Goal: Information Seeking & Learning: Learn about a topic

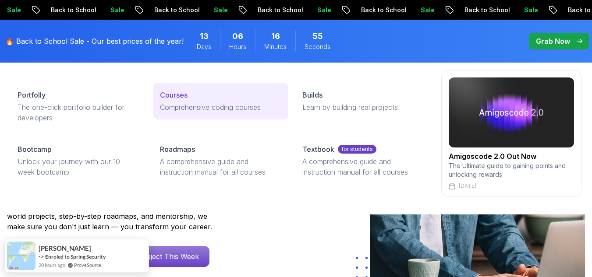
scroll to position [92, 0]
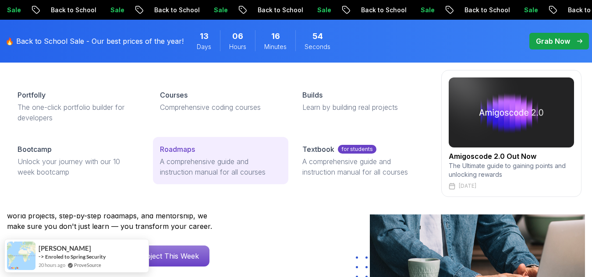
click at [203, 157] on p "A comprehensive guide and instruction manual for all courses" at bounding box center [220, 166] width 121 height 21
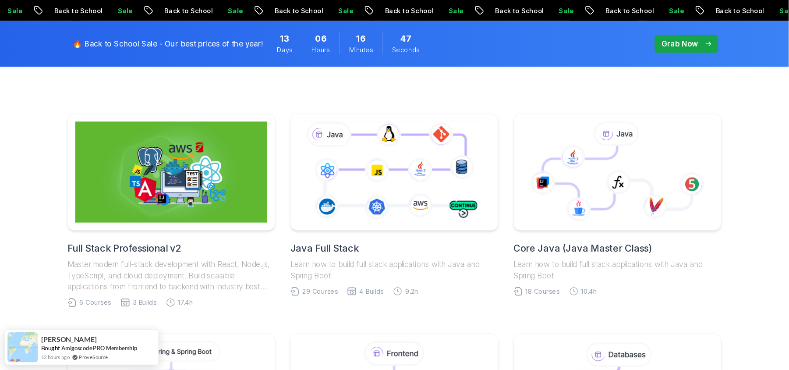
scroll to position [196, 0]
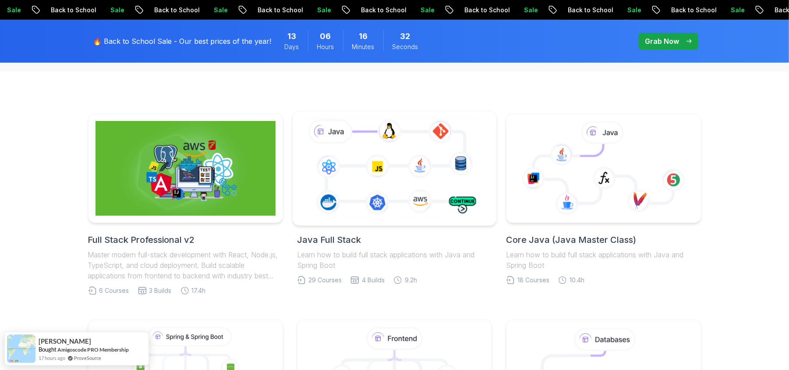
scroll to position [188, 0]
click at [370, 184] on icon at bounding box center [394, 168] width 185 height 103
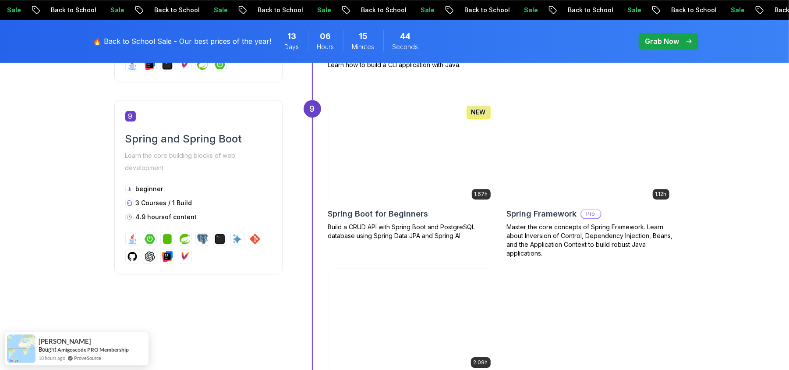
scroll to position [1854, 0]
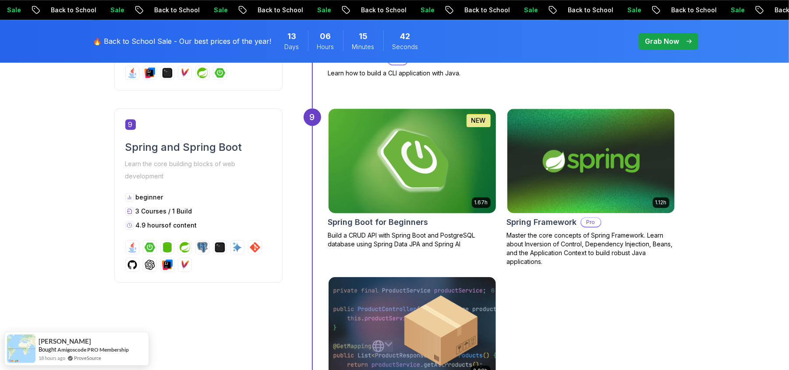
click at [384, 180] on img at bounding box center [412, 161] width 176 height 110
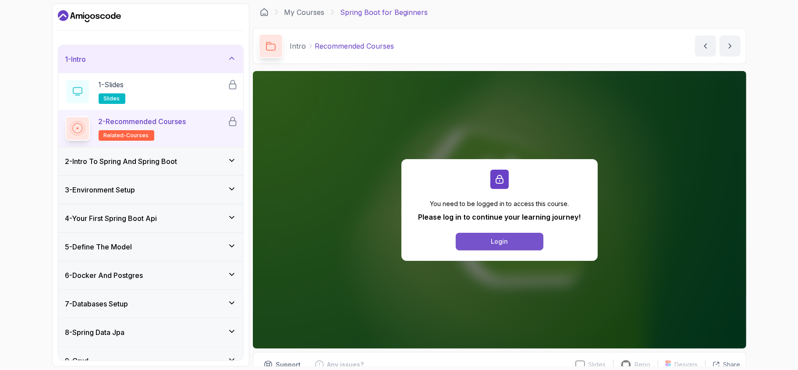
click at [484, 238] on button "Login" at bounding box center [500, 242] width 88 height 18
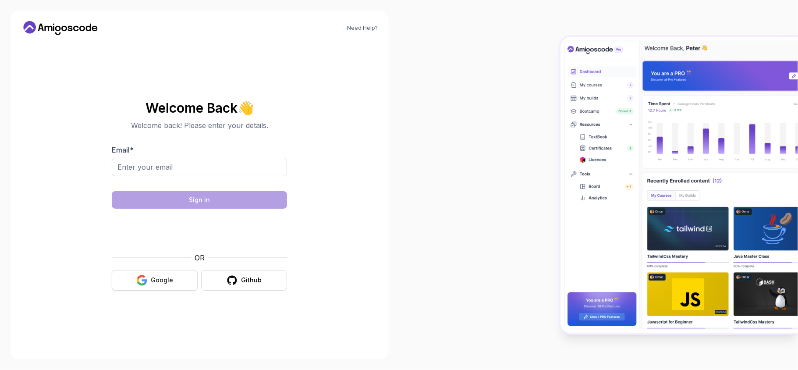
click at [163, 283] on div "Google" at bounding box center [162, 280] width 22 height 9
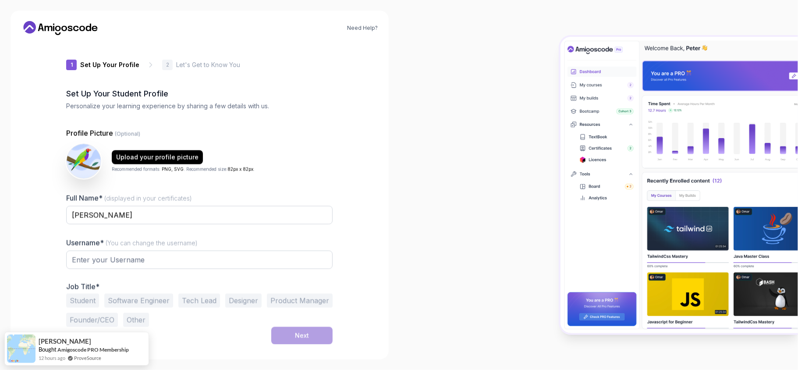
type input "eagerdeere8f10"
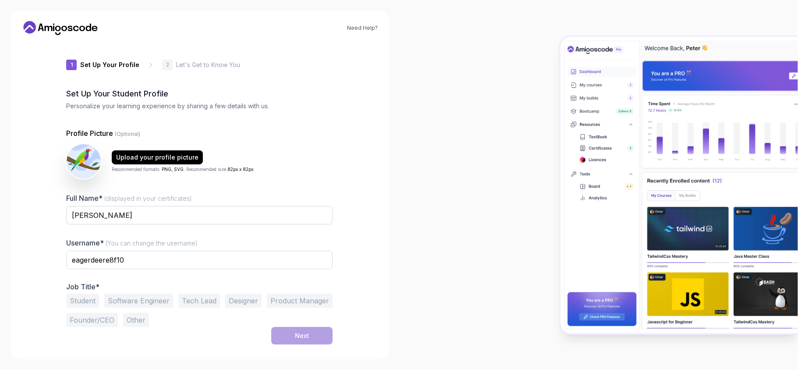
click at [120, 270] on div "eagerdeere8f10" at bounding box center [199, 265] width 267 height 28
click at [134, 301] on button "Software Engineer" at bounding box center [138, 301] width 69 height 14
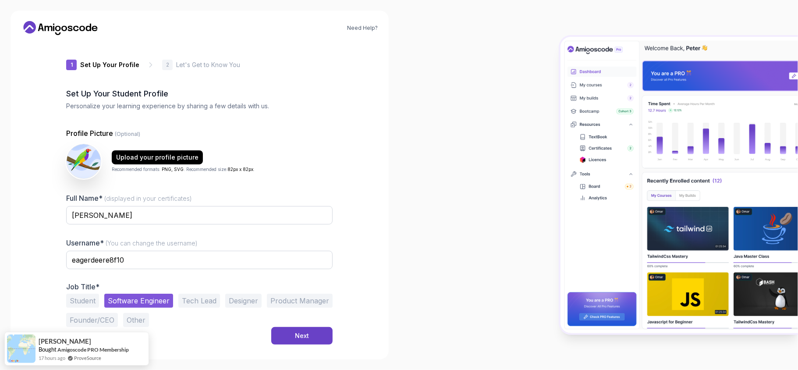
click at [84, 301] on button "Student" at bounding box center [82, 301] width 33 height 14
click at [304, 341] on button "Next" at bounding box center [301, 336] width 61 height 18
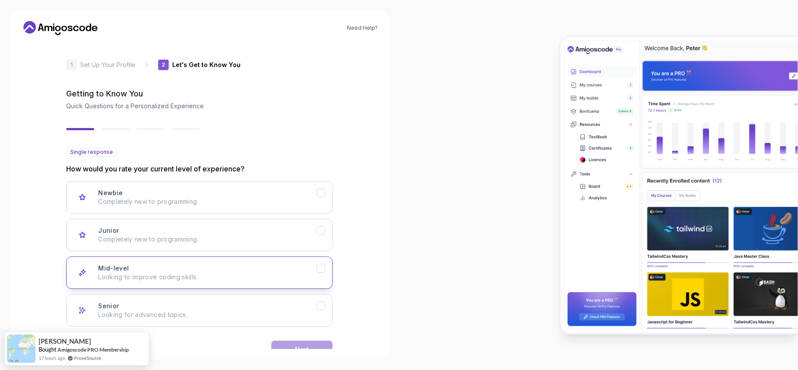
click at [241, 267] on div "Mid-level Looking to improve coding skills." at bounding box center [207, 273] width 218 height 18
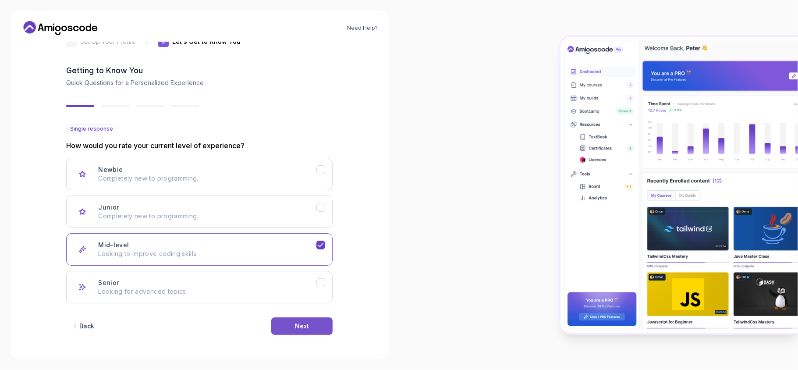
click at [299, 324] on div "Next" at bounding box center [302, 326] width 14 height 9
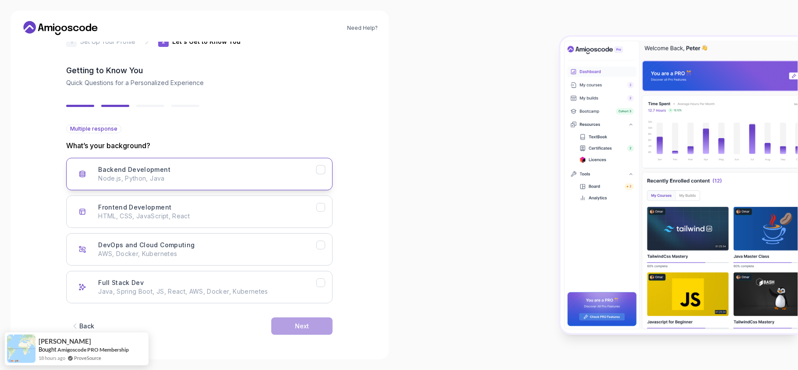
click at [318, 172] on icon "Backend Development" at bounding box center [321, 170] width 8 height 8
click at [317, 281] on icon "Full Stack Dev" at bounding box center [321, 283] width 8 height 8
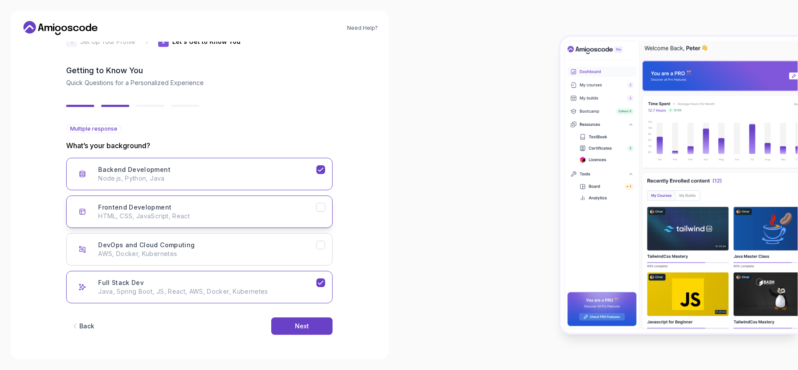
click at [320, 203] on icon "Frontend Development" at bounding box center [321, 207] width 8 height 8
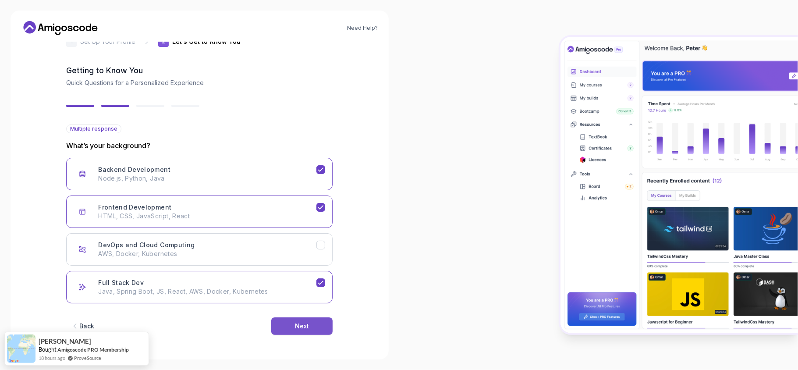
click at [306, 325] on div "Next" at bounding box center [302, 326] width 14 height 9
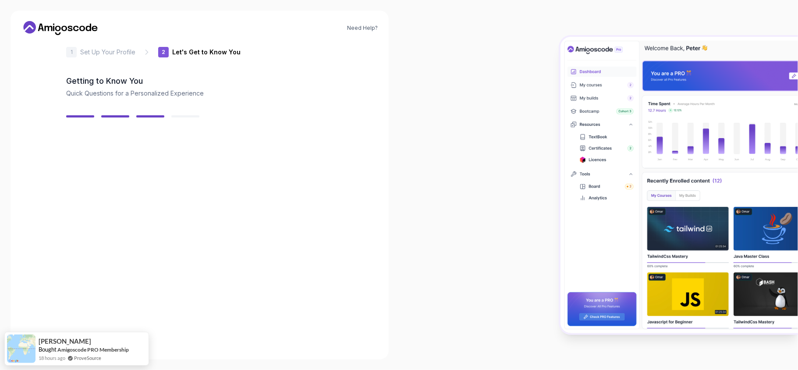
scroll to position [13, 0]
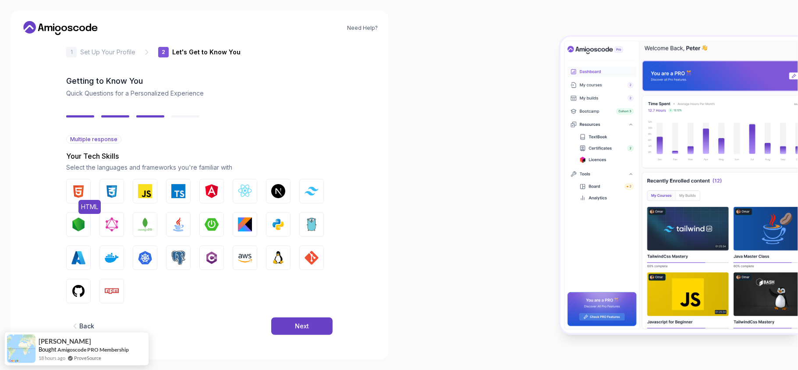
click at [79, 190] on img "button" at bounding box center [78, 191] width 14 height 14
click at [110, 192] on img "button" at bounding box center [112, 191] width 14 height 14
click at [144, 191] on img "button" at bounding box center [145, 191] width 14 height 14
click at [178, 224] on img "button" at bounding box center [178, 224] width 14 height 14
click at [82, 290] on img "button" at bounding box center [78, 291] width 14 height 14
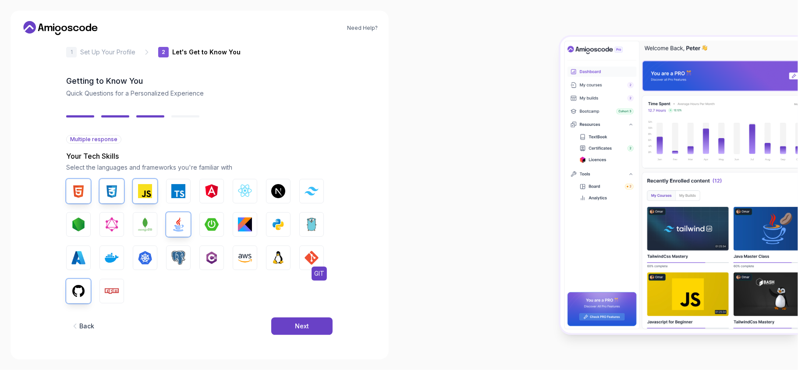
click at [313, 255] on img "button" at bounding box center [312, 258] width 14 height 14
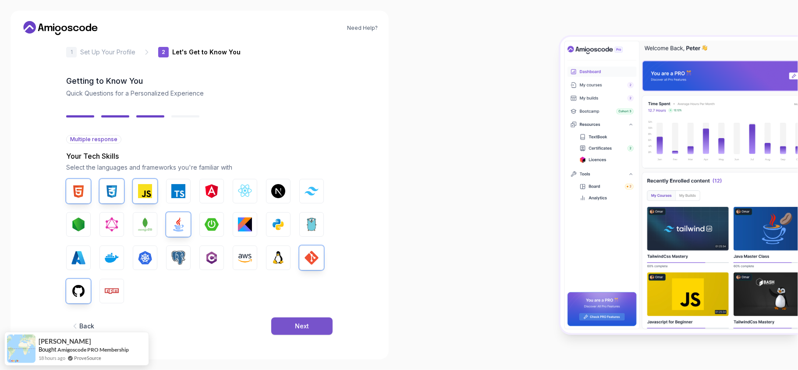
click at [298, 331] on button "Next" at bounding box center [301, 326] width 61 height 18
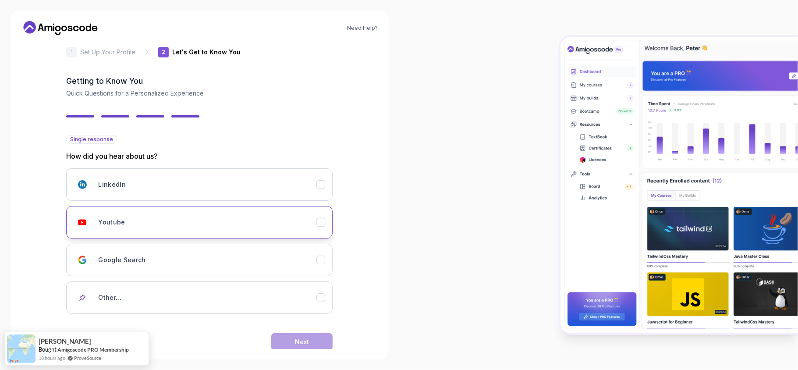
click at [213, 219] on div "Youtube" at bounding box center [207, 222] width 218 height 18
click at [291, 340] on button "Next" at bounding box center [301, 342] width 61 height 18
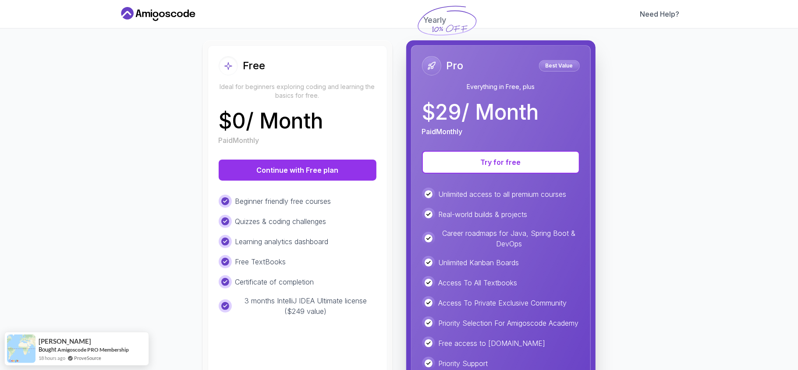
scroll to position [148, 0]
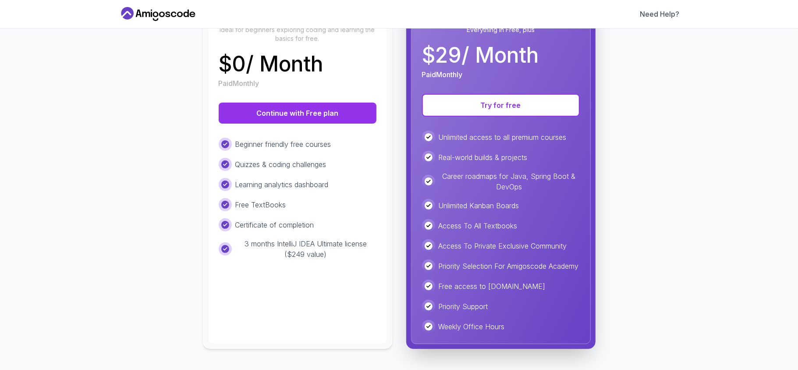
click at [309, 238] on p "3 months IntelliJ IDEA Ultimate license ($249 value)" at bounding box center [305, 248] width 141 height 21
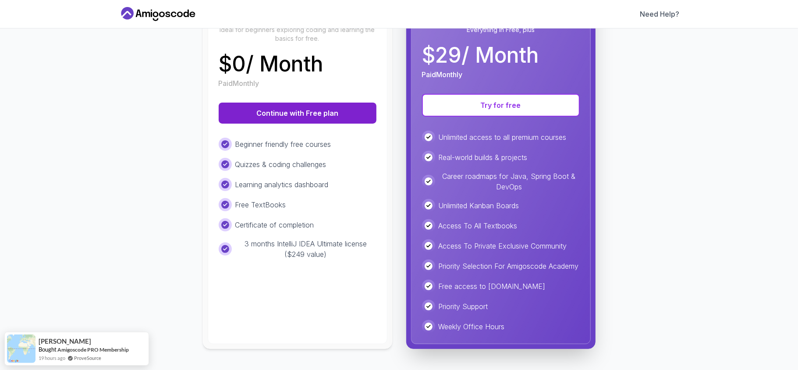
click at [301, 104] on button "Continue with Free plan" at bounding box center [298, 113] width 158 height 21
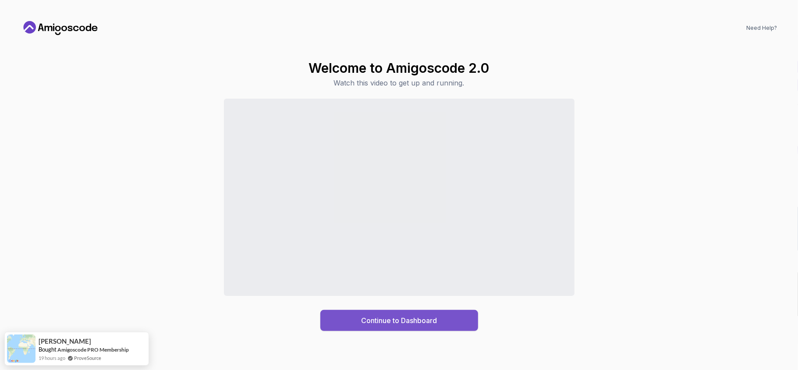
click at [395, 323] on div "Continue to Dashboard" at bounding box center [399, 320] width 76 height 11
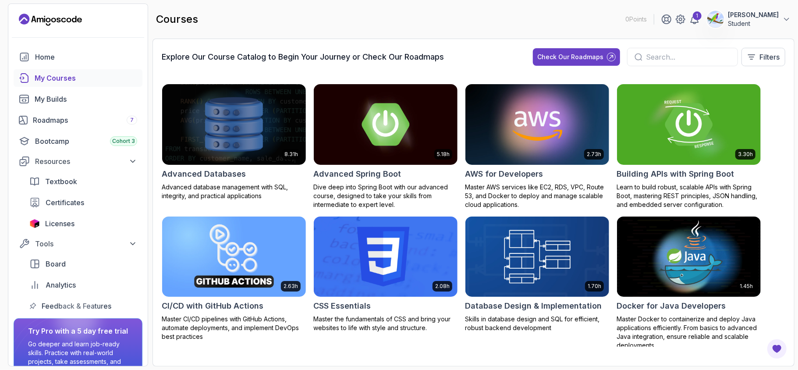
click at [654, 58] on input "text" at bounding box center [688, 57] width 85 height 11
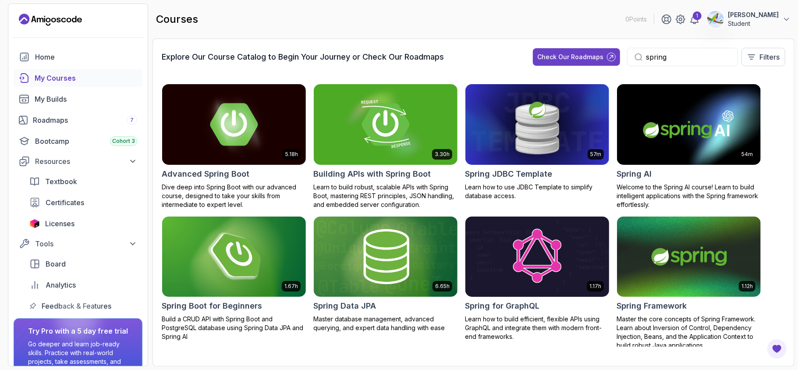
scroll to position [4, 0]
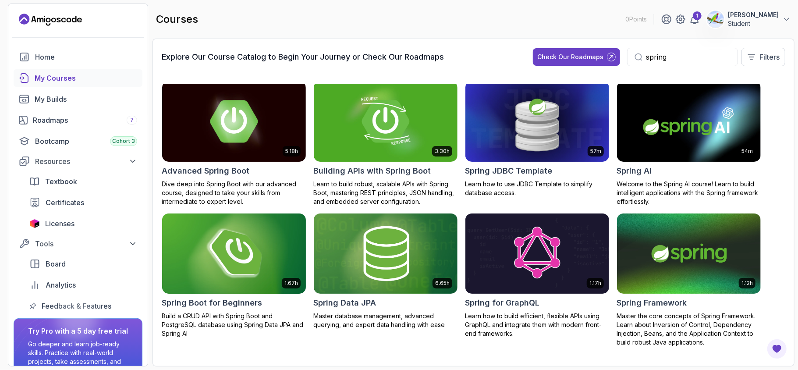
type input "spring"
click at [220, 252] on img at bounding box center [234, 253] width 151 height 85
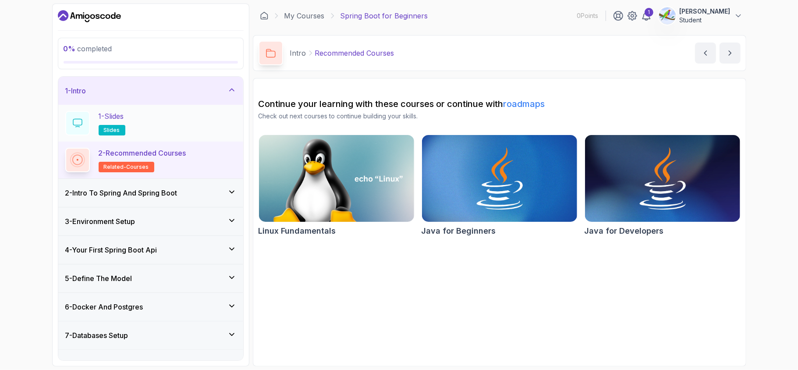
click at [136, 121] on div "1 - Slides slides" at bounding box center [150, 123] width 171 height 25
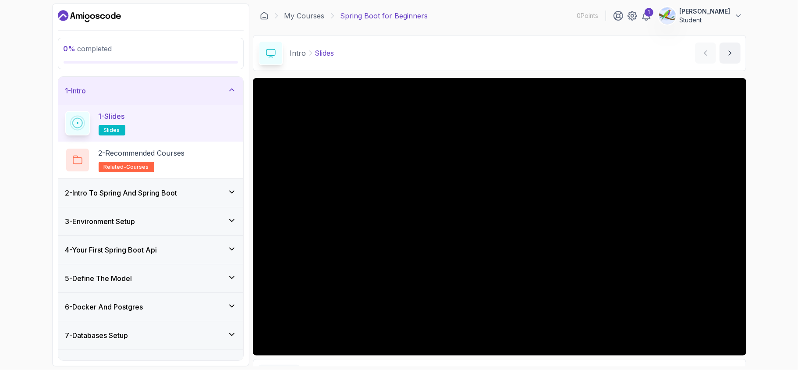
scroll to position [51, 0]
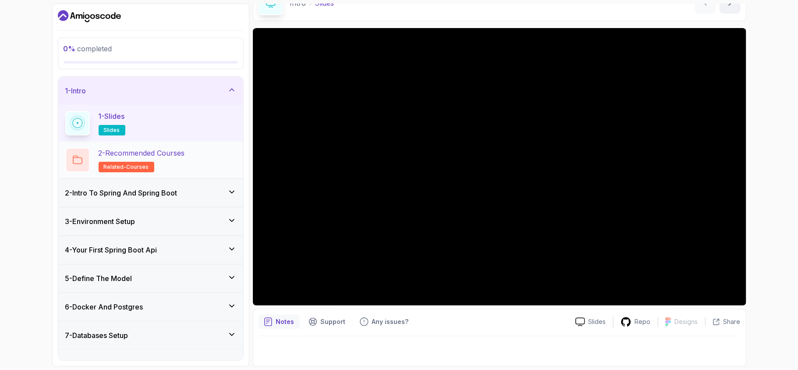
click at [191, 161] on div "2 - Recommended Courses related-courses" at bounding box center [150, 160] width 171 height 25
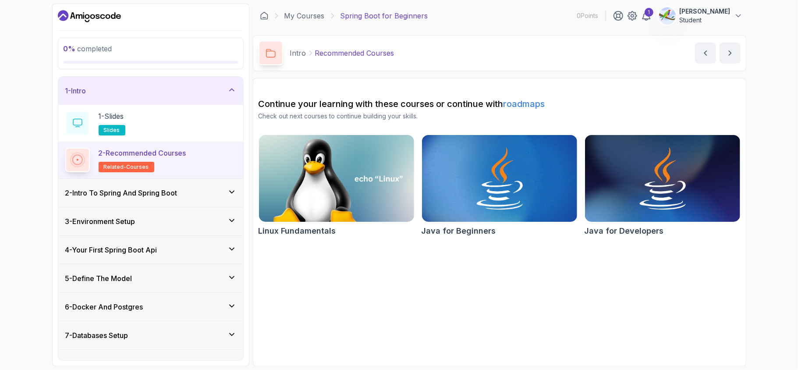
click at [229, 191] on icon at bounding box center [232, 192] width 9 height 9
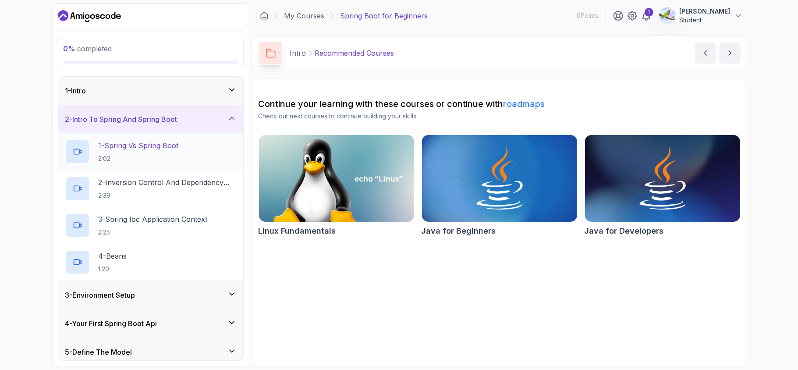
click at [167, 151] on h2 "1 - Spring Vs Spring Boot 2:02" at bounding box center [139, 151] width 80 height 23
